Goal: Information Seeking & Learning: Find specific fact

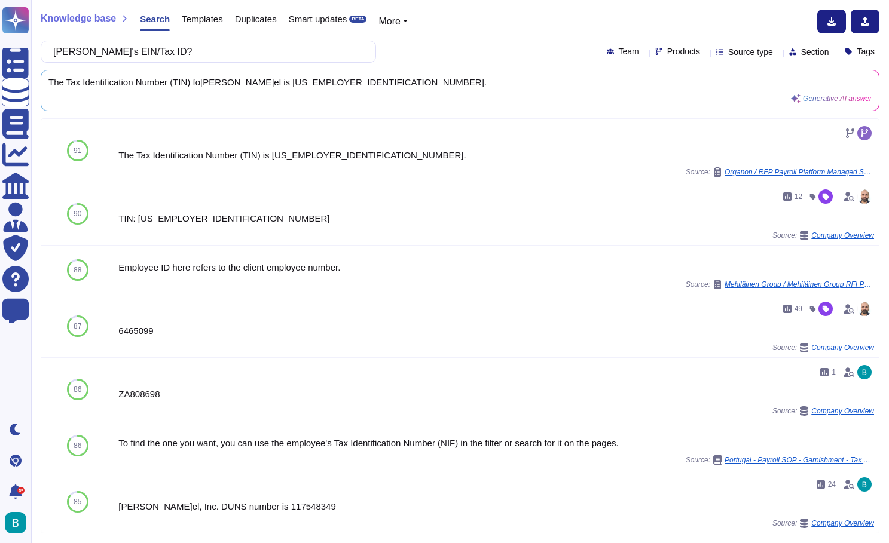
click at [240, 60] on input "[PERSON_NAME]'s EIN/Tax ID?" at bounding box center [205, 51] width 316 height 21
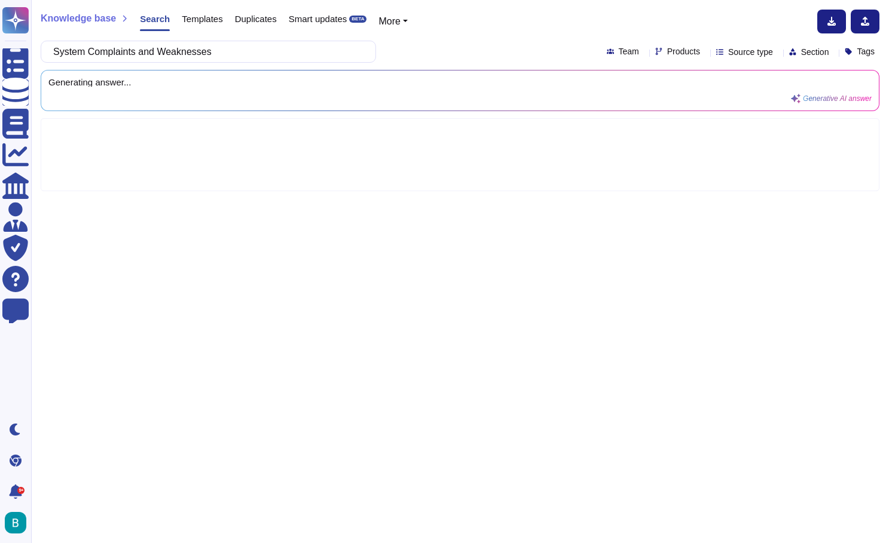
click at [423, 51] on div "System Complaints and Weaknesses Team Products Source type Section Tags" at bounding box center [460, 52] width 839 height 22
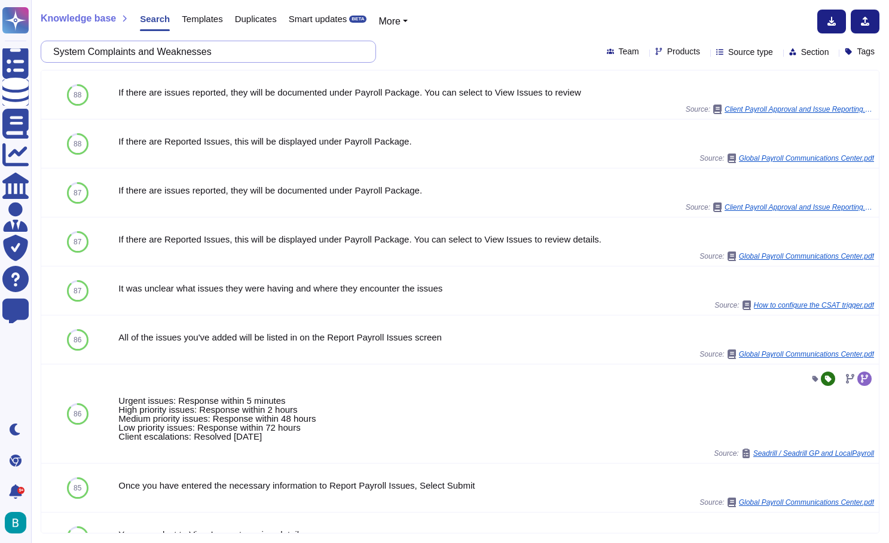
drag, startPoint x: 96, startPoint y: 51, endPoint x: 58, endPoint y: 49, distance: 38.3
click at [58, 49] on input "System Complaints and Weaknesses" at bounding box center [205, 51] width 316 height 21
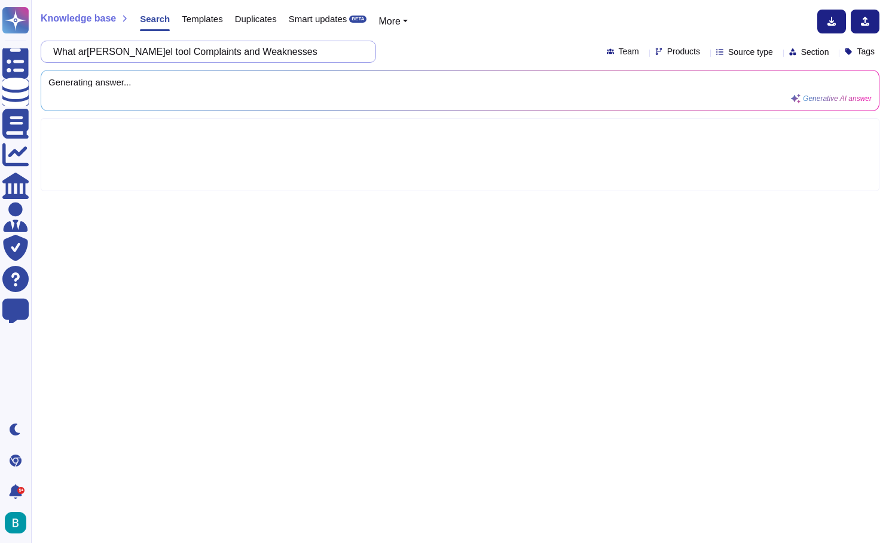
click at [317, 50] on input "What ar[PERSON_NAME]el tool Complaints and Weaknesses" at bounding box center [205, 51] width 316 height 21
type input "What are [PERSON_NAME] tool Complaints and Weaknesses informed by clients"
click at [464, 32] on div "Knowledge base Search Templates Duplicates Smart updates BETA More" at bounding box center [456, 22] width 830 height 24
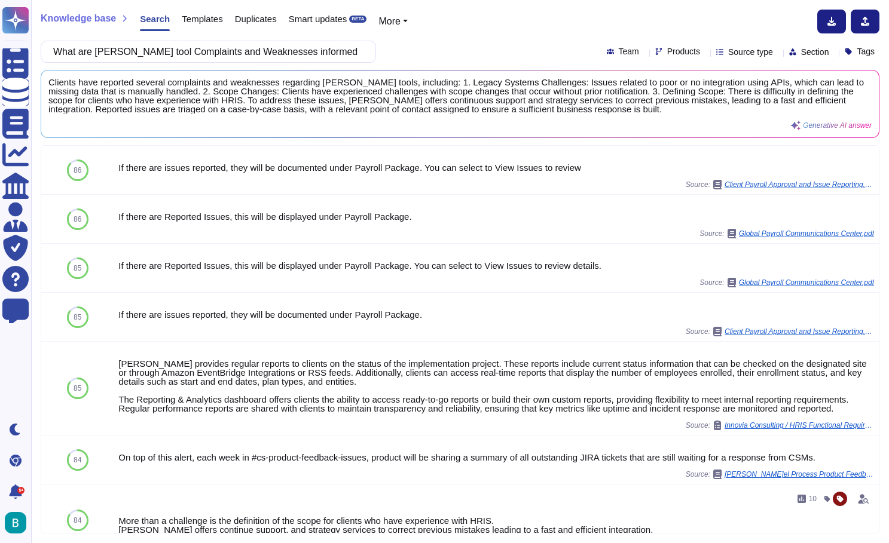
click at [610, 0] on div "Knowledge base Search Templates Duplicates Smart updates BETA More What ar[PERS…" at bounding box center [460, 271] width 858 height 543
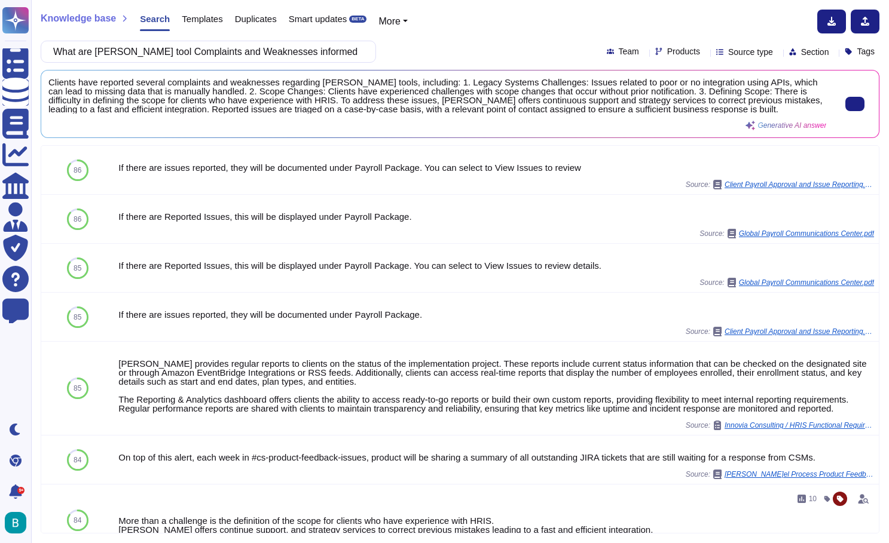
click at [463, 105] on span "Clients have reported several complaints and weaknesses regarding [PERSON_NAME]…" at bounding box center [437, 96] width 778 height 36
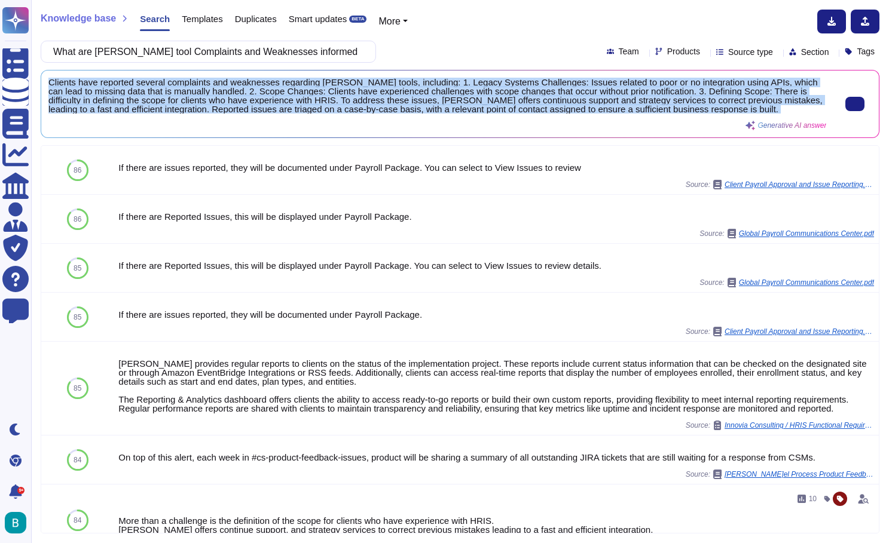
click at [463, 105] on span "Clients have reported several complaints and weaknesses regarding [PERSON_NAME]…" at bounding box center [437, 96] width 778 height 36
copy div "Clients have reported several complaints and weaknesses regarding [PERSON_NAME]…"
